Goal: Task Accomplishment & Management: Manage account settings

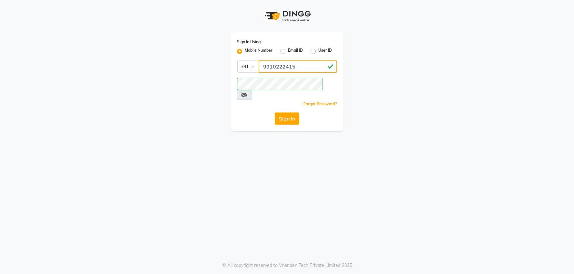
click at [298, 62] on input "9910222415" at bounding box center [298, 66] width 78 height 12
click at [280, 112] on button "Sign In" at bounding box center [287, 118] width 25 height 12
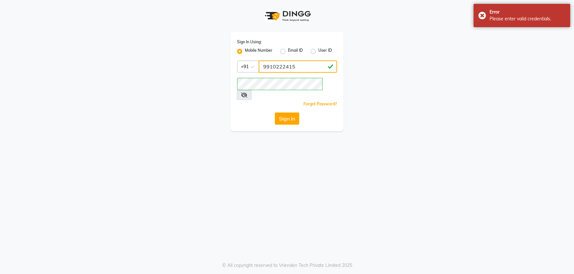
click at [302, 68] on input "9910222415" at bounding box center [298, 66] width 78 height 12
type input "9"
type input "8010919862"
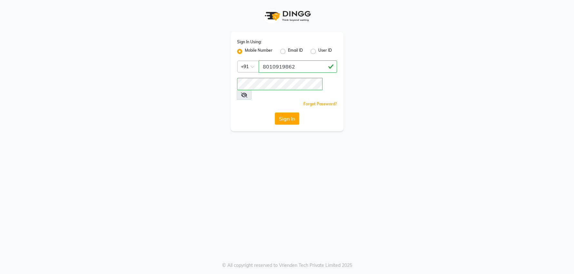
click at [336, 101] on link "Forgot Password?" at bounding box center [321, 103] width 34 height 5
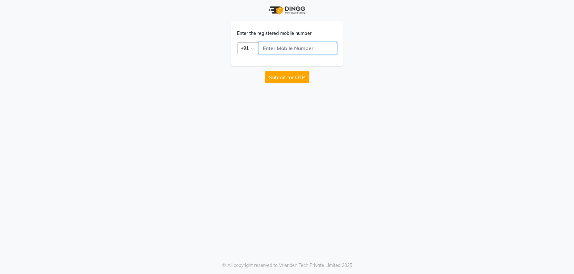
click at [281, 52] on input "text" at bounding box center [298, 48] width 78 height 12
type input "8010919862"
click at [301, 80] on button "Submit for OTP" at bounding box center [287, 77] width 45 height 12
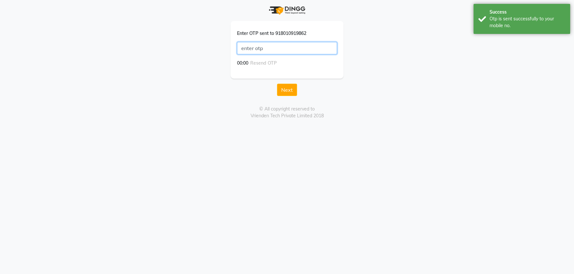
click at [274, 49] on input "text" at bounding box center [287, 48] width 100 height 12
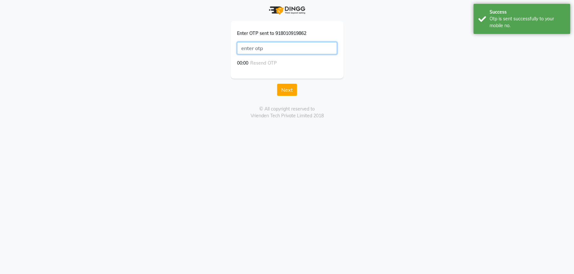
click at [274, 49] on input "text" at bounding box center [287, 48] width 100 height 12
click at [273, 51] on input "text" at bounding box center [287, 48] width 100 height 12
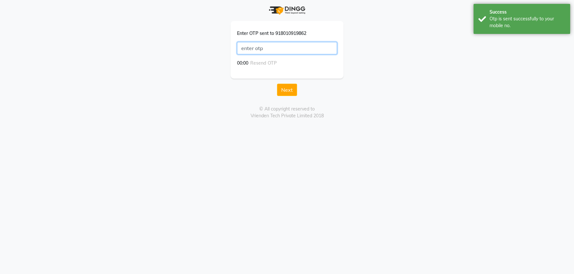
click at [273, 51] on input "text" at bounding box center [287, 48] width 100 height 12
drag, startPoint x: 285, startPoint y: 96, endPoint x: 286, endPoint y: 92, distance: 5.1
click at [286, 93] on div "Enter OTP sent to 918010919862 00:00 Resend OTP Next © All copyright reserved t…" at bounding box center [287, 59] width 368 height 119
click at [286, 91] on button "Next" at bounding box center [287, 90] width 20 height 12
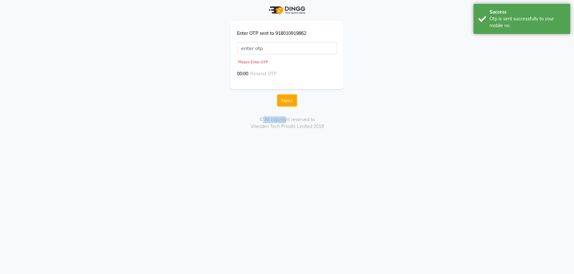
click at [286, 91] on form "Enter OTP sent to 918010919862 Please Enter OTP 00:00 Resend OTP Next" at bounding box center [287, 63] width 113 height 85
drag, startPoint x: 286, startPoint y: 91, endPoint x: 261, endPoint y: 65, distance: 36.3
click at [286, 91] on form "Enter OTP sent to 918010919862 Please Enter OTP 00:00 Resend OTP Next" at bounding box center [287, 63] width 113 height 85
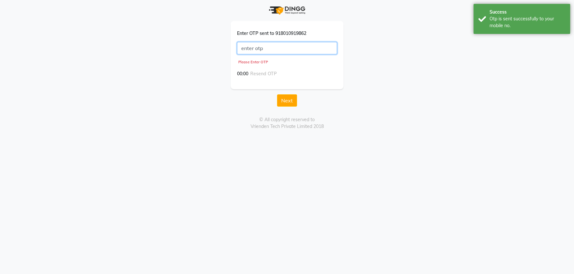
click at [273, 53] on input "text" at bounding box center [287, 48] width 100 height 12
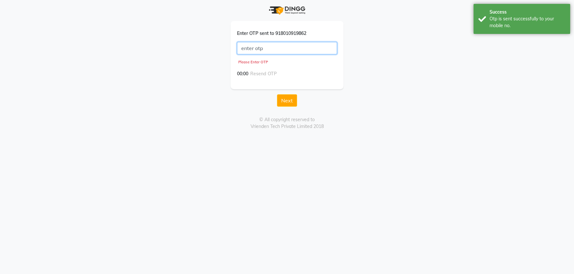
click at [273, 53] on input "text" at bounding box center [287, 48] width 100 height 12
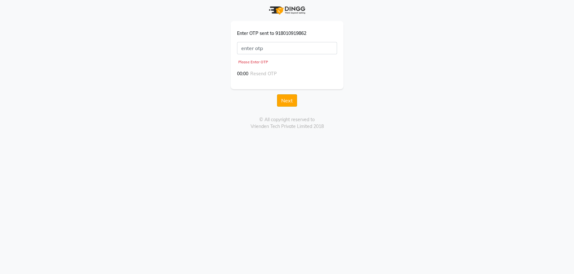
click at [292, 102] on button "Next" at bounding box center [287, 100] width 20 height 12
click at [290, 103] on button "Next" at bounding box center [287, 100] width 20 height 12
click at [294, 103] on button "Next" at bounding box center [287, 100] width 20 height 12
click at [289, 99] on button "Next" at bounding box center [287, 100] width 20 height 12
click at [292, 85] on div "Enter OTP sent to 918010919862 Please Enter OTP 00:00 Resend OTP" at bounding box center [287, 55] width 113 height 68
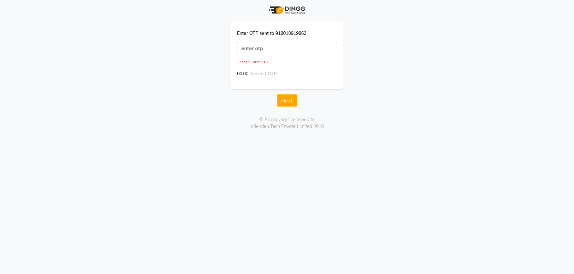
click at [281, 103] on button "Next" at bounding box center [287, 100] width 20 height 12
click at [296, 82] on div "Enter OTP sent to 918010919862 Please Enter OTP 00:00 Resend OTP" at bounding box center [287, 55] width 113 height 68
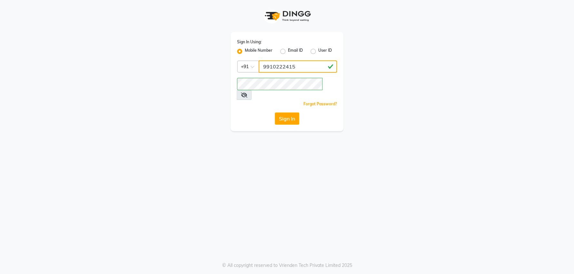
click at [310, 71] on input "9910222415" at bounding box center [298, 66] width 78 height 12
type input "9"
click at [307, 65] on input "Username" at bounding box center [298, 66] width 78 height 12
click at [294, 112] on button "Sign In" at bounding box center [287, 118] width 25 height 12
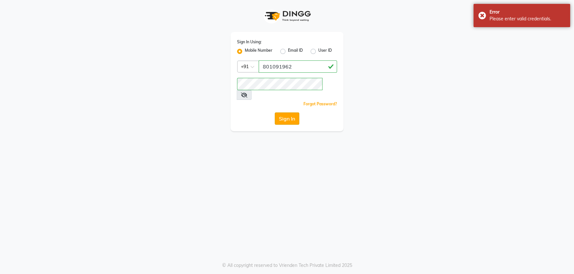
click at [290, 112] on button "Sign In" at bounding box center [287, 118] width 25 height 12
click at [292, 113] on button "Sign In" at bounding box center [287, 118] width 25 height 12
click at [289, 112] on button "Sign In" at bounding box center [287, 118] width 25 height 12
click at [299, 112] on button "Sign In" at bounding box center [287, 118] width 25 height 12
click at [286, 112] on button "Sign In" at bounding box center [287, 118] width 25 height 12
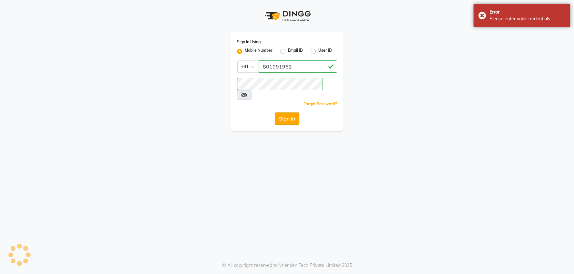
click at [288, 112] on button "Sign In" at bounding box center [287, 118] width 25 height 12
click at [295, 112] on button "Sign In" at bounding box center [287, 118] width 25 height 12
click at [289, 112] on button "Sign In" at bounding box center [287, 118] width 25 height 12
click at [295, 112] on button "Sign In" at bounding box center [287, 118] width 25 height 12
click at [286, 112] on button "Sign In" at bounding box center [287, 118] width 25 height 12
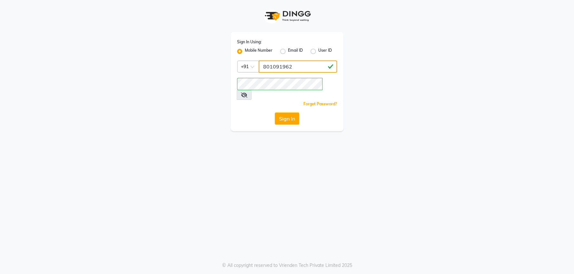
click at [286, 69] on input "801091962" at bounding box center [298, 66] width 78 height 12
type input "8010919862"
click at [281, 112] on button "Sign In" at bounding box center [287, 118] width 25 height 12
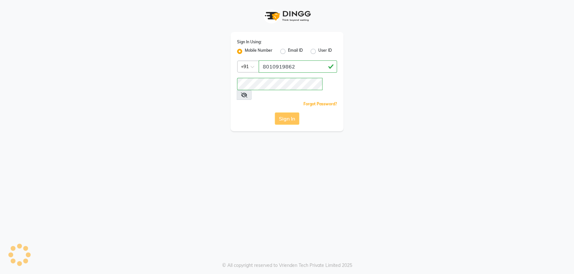
click at [288, 112] on div "Sign In" at bounding box center [287, 118] width 100 height 12
